Goal: Find specific page/section: Find specific page/section

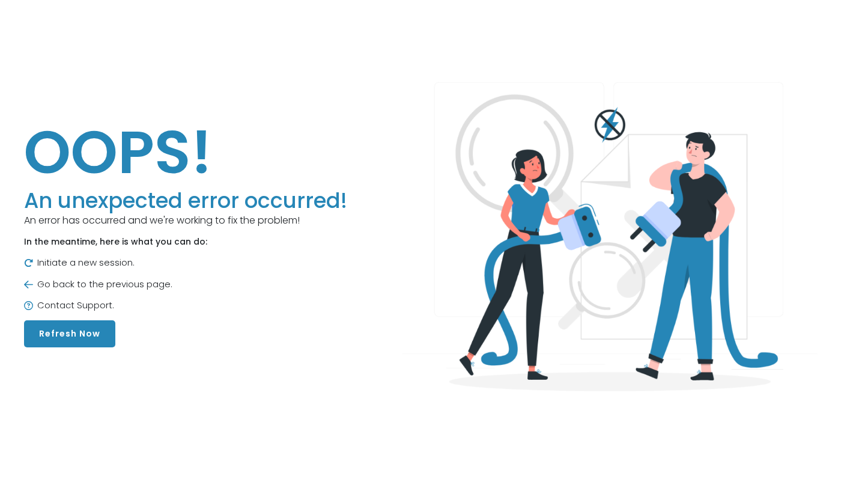
click at [92, 329] on button "Refresh Now" at bounding box center [69, 333] width 91 height 27
